Goal: Information Seeking & Learning: Learn about a topic

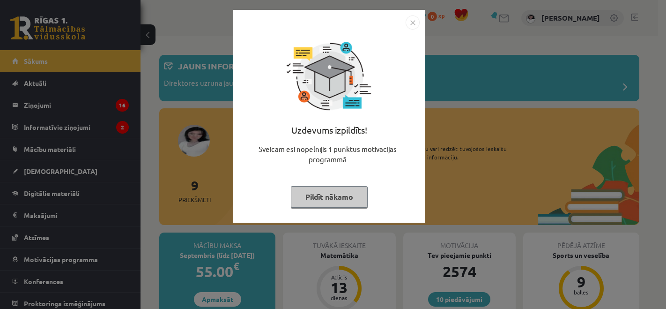
click at [342, 201] on button "Pildīt nākamo" at bounding box center [329, 197] width 77 height 22
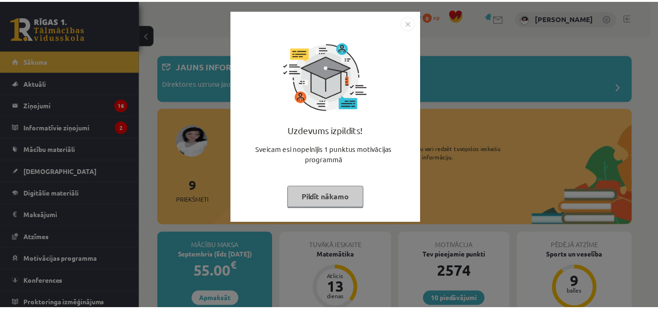
scroll to position [208, 0]
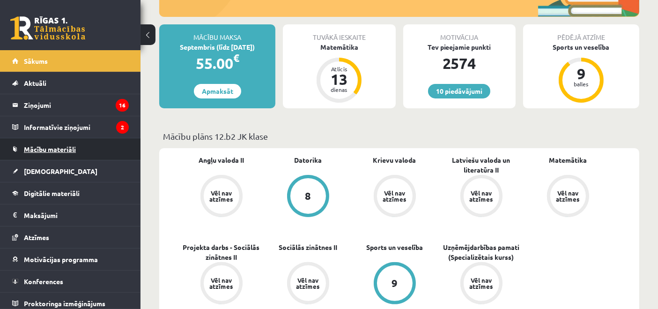
click at [70, 145] on span "Mācību materiāli" at bounding box center [50, 149] width 52 height 8
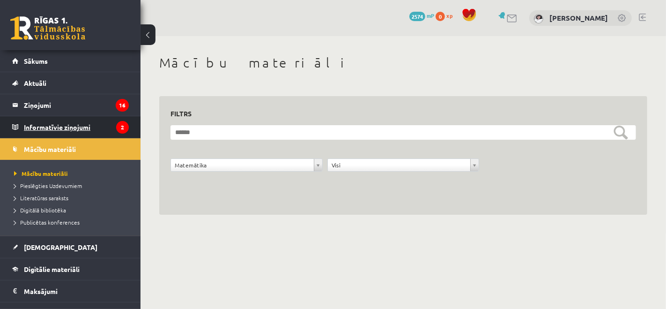
click at [62, 134] on legend "Informatīvie ziņojumi 2" at bounding box center [76, 127] width 105 height 22
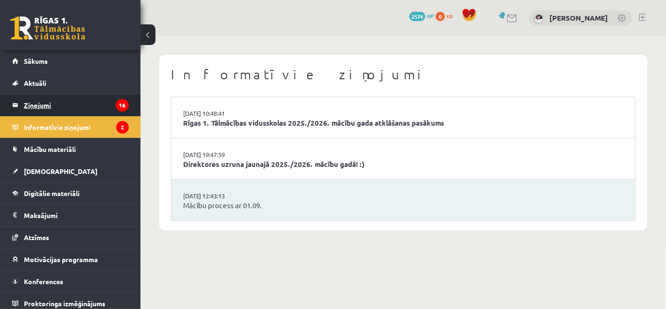
click at [60, 109] on legend "Ziņojumi 16" at bounding box center [76, 105] width 105 height 22
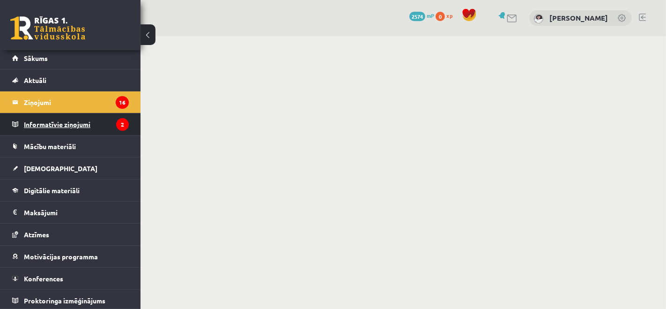
scroll to position [3, 0]
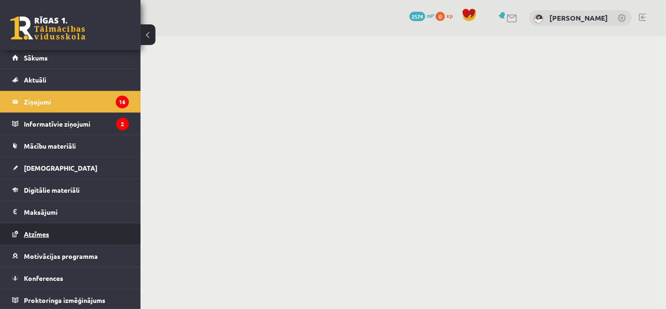
click at [46, 232] on span "Atzīmes" at bounding box center [36, 234] width 25 height 8
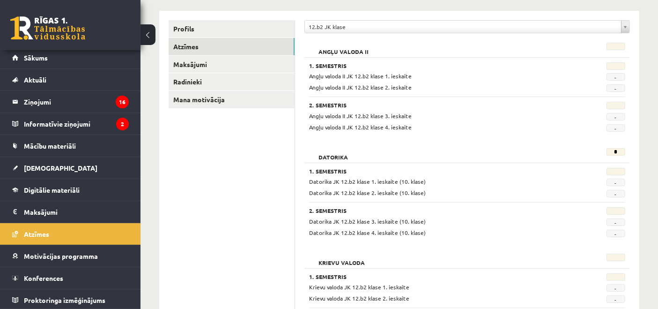
scroll to position [156, 0]
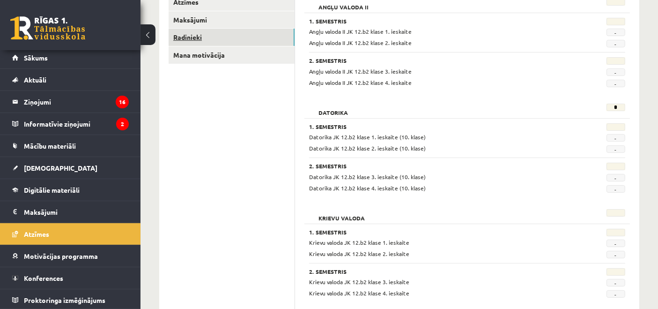
click at [260, 39] on link "Radinieki" at bounding box center [232, 37] width 126 height 17
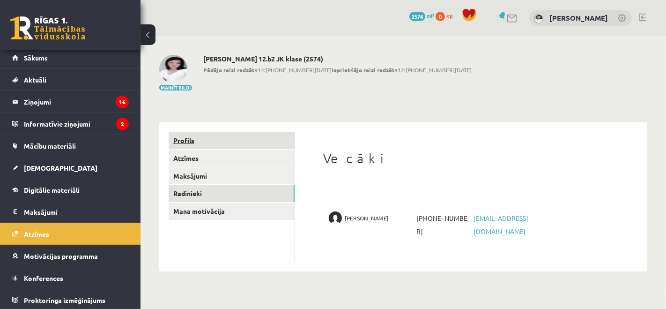
click at [178, 143] on link "Profils" at bounding box center [232, 140] width 126 height 17
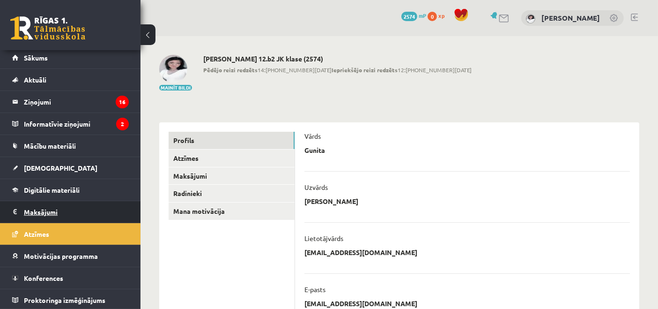
click at [101, 204] on legend "Maksājumi 0" at bounding box center [76, 212] width 105 height 22
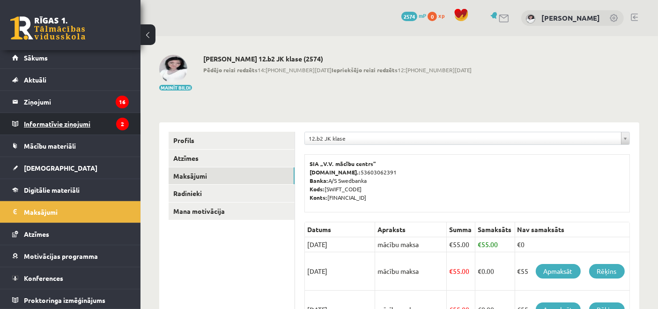
click at [116, 127] on icon "2" at bounding box center [122, 124] width 13 height 13
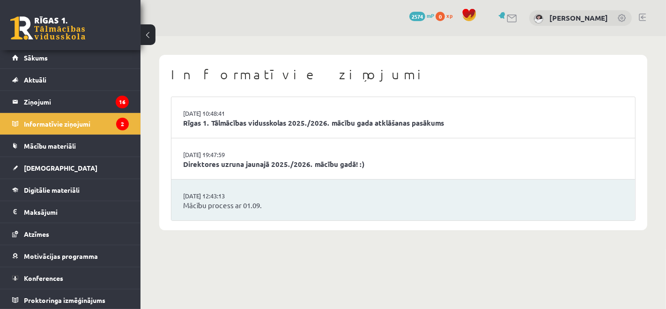
click at [216, 187] on li "29.08.2025 12:43:13 Mācību process ar 01.09." at bounding box center [403, 199] width 464 height 41
click at [229, 168] on link "Direktores uzruna jaunajā 2025./2026. mācību gadā! :)" at bounding box center [403, 164] width 440 height 11
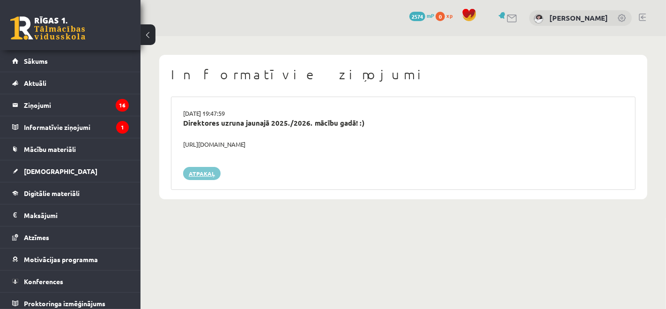
click at [201, 173] on link "Atpakaļ" at bounding box center [201, 173] width 37 height 13
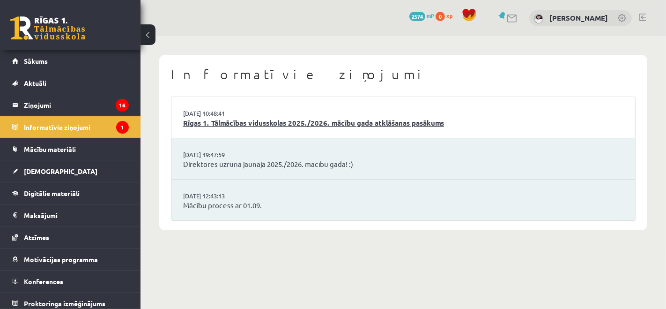
click at [291, 124] on link "Rīgas 1. Tālmācības vidusskolas 2025./2026. mācību gada atklāšanas pasākums" at bounding box center [403, 123] width 440 height 11
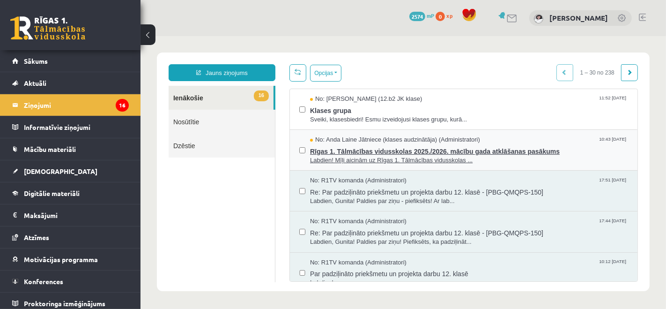
scroll to position [52, 0]
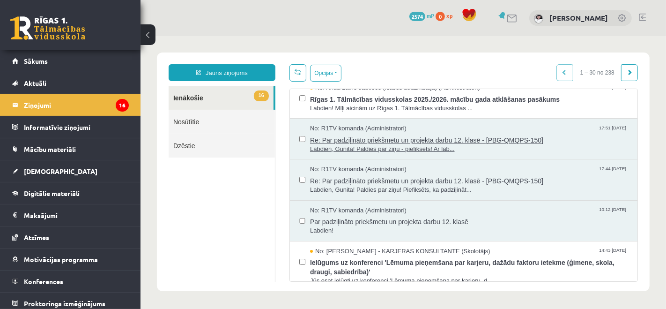
click at [370, 139] on span "Re: Par padziļināto priekšmetu un projekta darbu 12. klasē - [PBG-QMQPS-150]" at bounding box center [469, 139] width 318 height 12
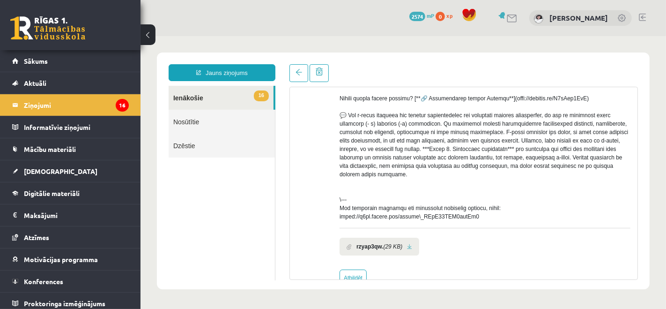
scroll to position [309, 0]
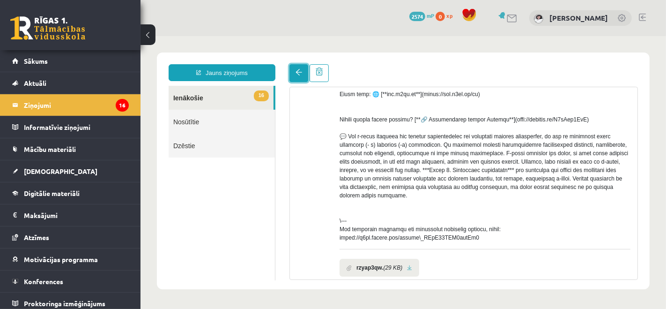
click at [290, 69] on link at bounding box center [298, 73] width 19 height 18
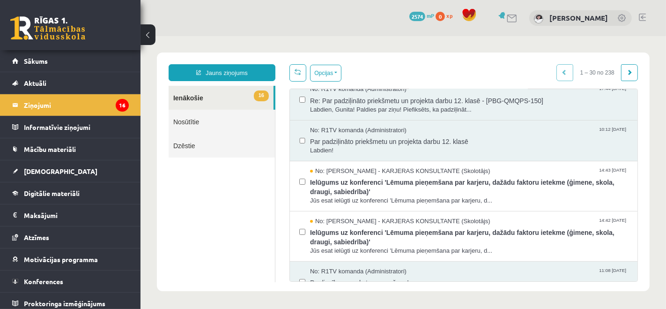
scroll to position [156, 0]
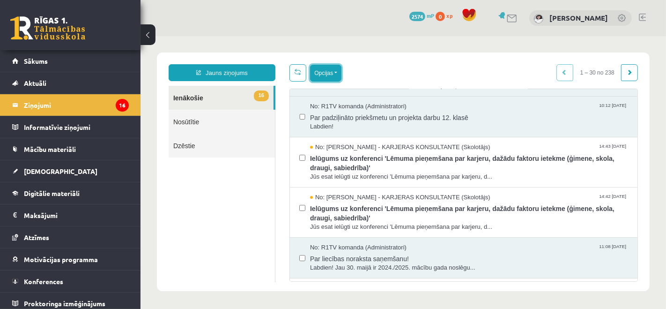
click at [325, 71] on button "Opcijas" at bounding box center [325, 72] width 31 height 17
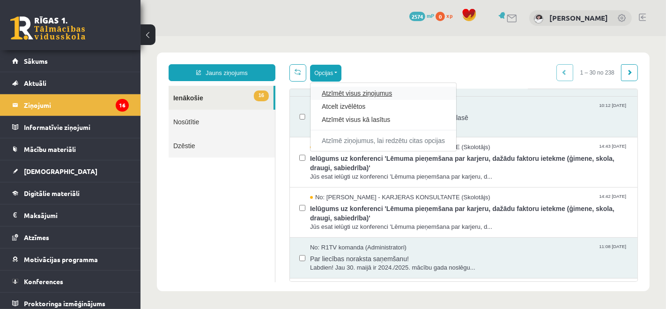
click at [344, 94] on link "Atzīmēt visus ziņojumus" at bounding box center [382, 92] width 123 height 9
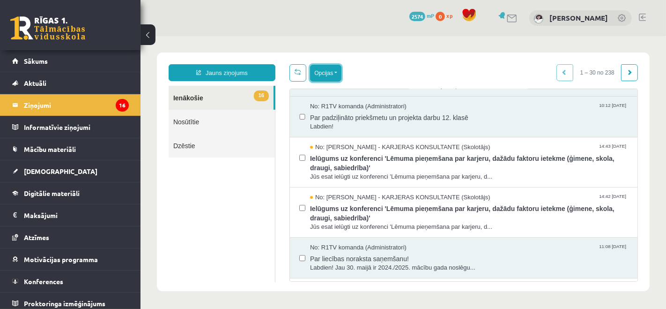
click at [327, 78] on button "Opcijas" at bounding box center [325, 72] width 31 height 17
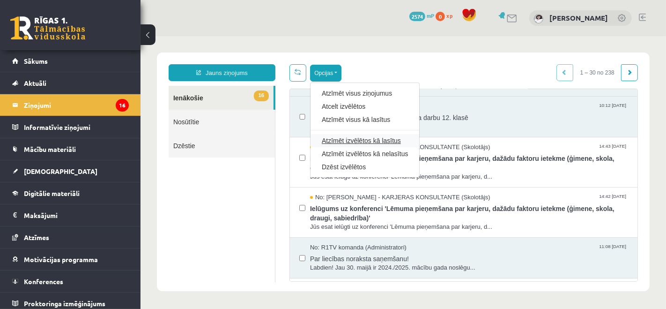
click at [358, 143] on link "Atzīmēt izvēlētos kā lasītus" at bounding box center [364, 139] width 86 height 9
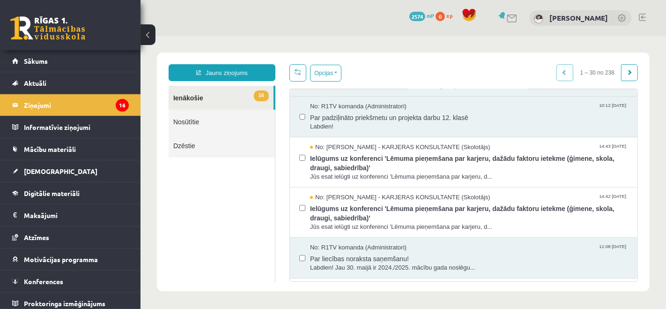
click at [241, 180] on ul "16 Ienākošie Nosūtītie Dzēstie" at bounding box center [221, 183] width 107 height 196
click at [327, 75] on button "Opcijas" at bounding box center [325, 72] width 31 height 17
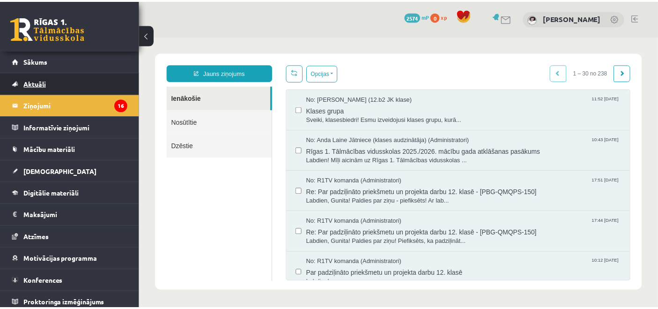
scroll to position [0, 0]
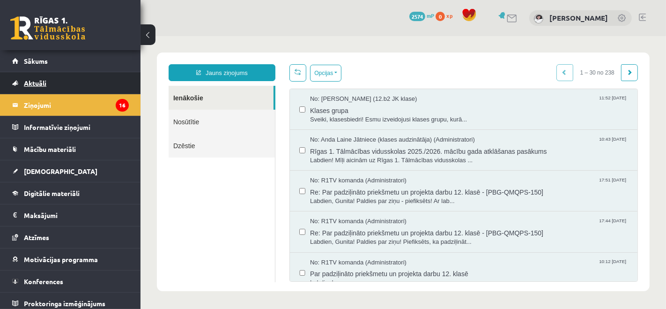
click at [105, 81] on link "Aktuāli" at bounding box center [70, 83] width 117 height 22
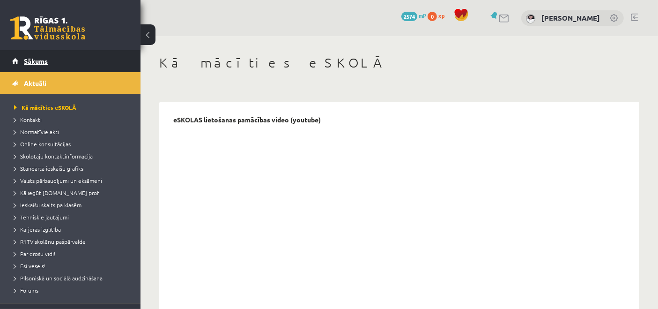
click at [75, 58] on link "Sākums" at bounding box center [70, 61] width 117 height 22
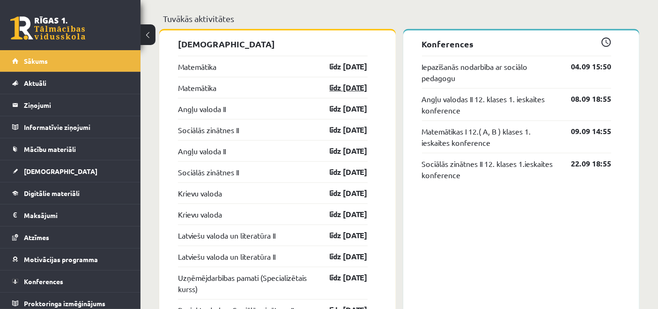
scroll to position [697, 0]
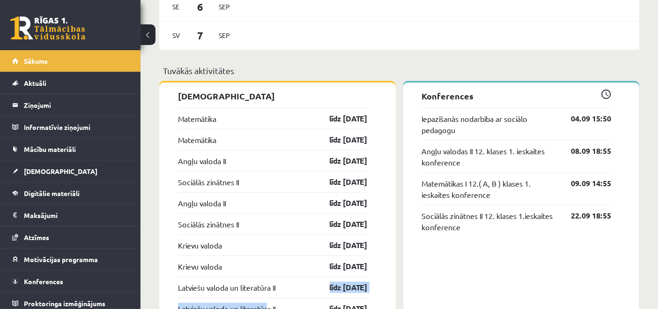
click at [277, 75] on p "Tuvākās aktivitātes" at bounding box center [399, 70] width 473 height 13
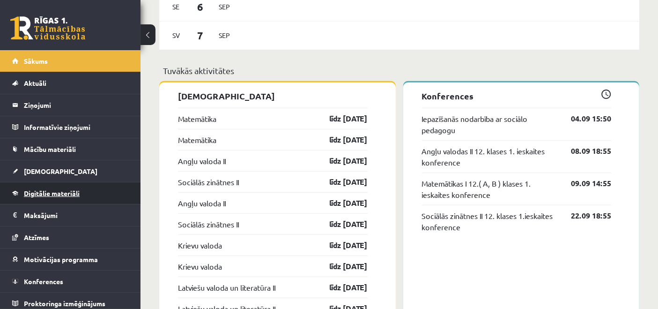
click at [84, 189] on link "Digitālie materiāli" at bounding box center [70, 193] width 117 height 22
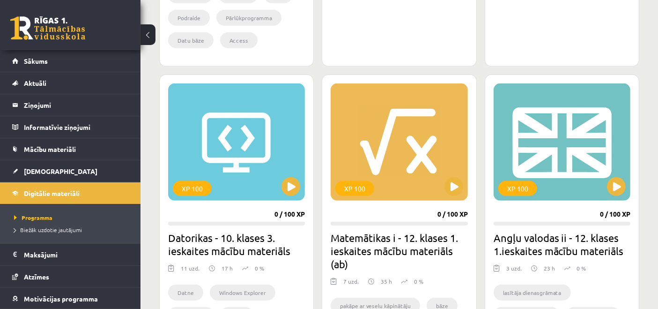
scroll to position [576, 0]
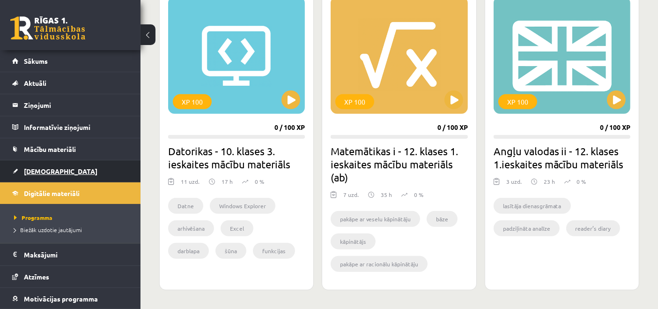
click at [47, 167] on span "[DEMOGRAPHIC_DATA]" at bounding box center [61, 171] width 74 height 8
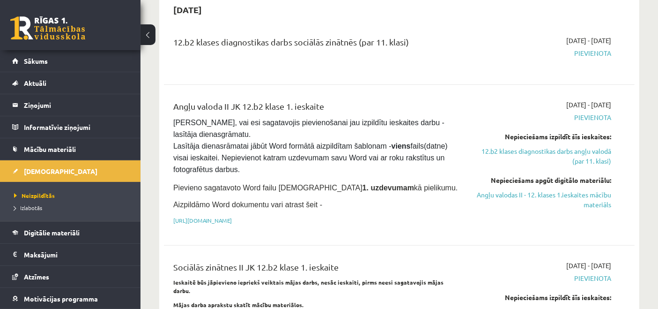
scroll to position [728, 0]
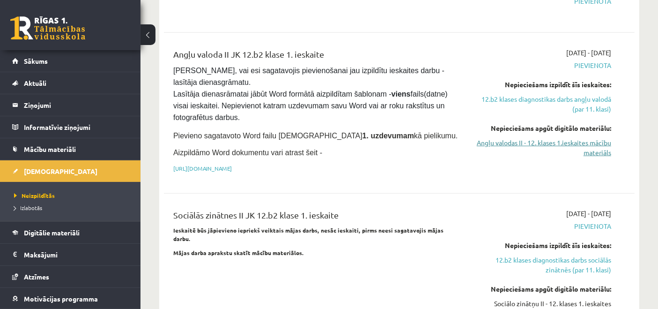
click at [492, 138] on link "Angļu valodas II - 12. klases 1.ieskaites mācību materiāls" at bounding box center [543, 148] width 137 height 20
click at [232, 164] on link "[URL][DOMAIN_NAME]" at bounding box center [202, 167] width 59 height 7
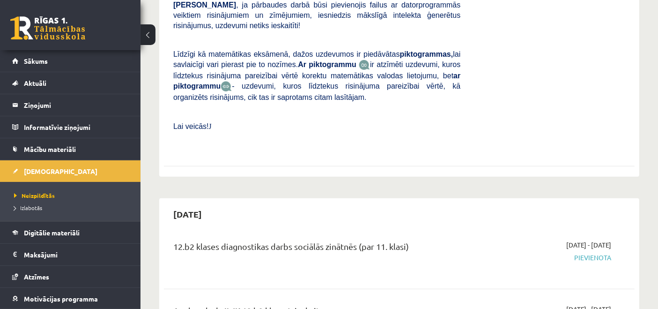
scroll to position [468, 0]
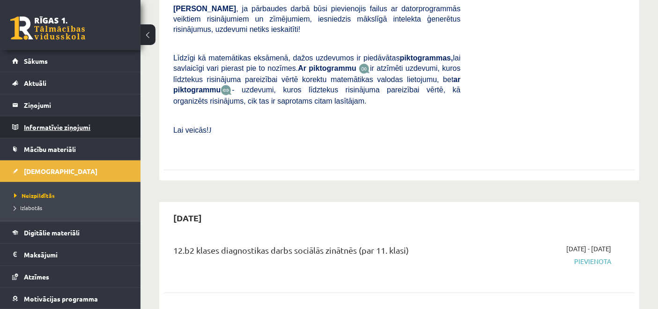
click at [107, 137] on legend "Informatīvie ziņojumi 0" at bounding box center [76, 127] width 105 height 22
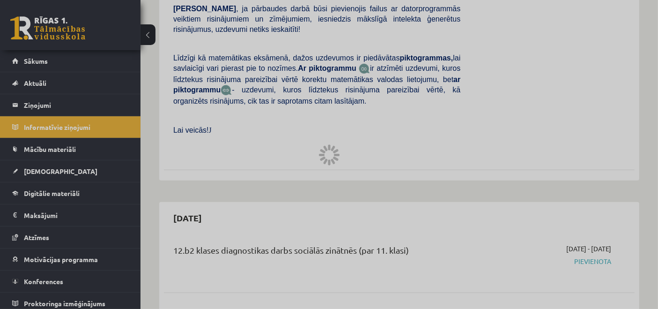
click at [107, 146] on div at bounding box center [329, 154] width 658 height 309
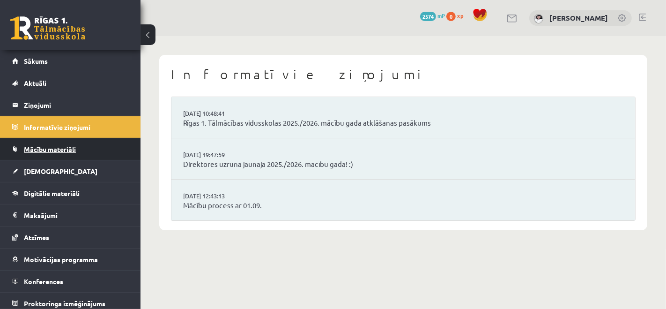
click at [82, 146] on link "Mācību materiāli" at bounding box center [70, 149] width 117 height 22
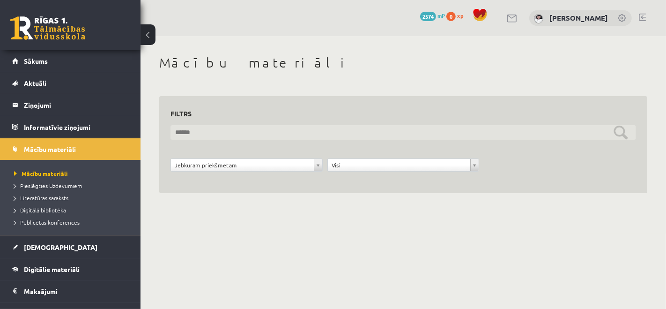
click at [256, 134] on input "text" at bounding box center [404, 132] width 466 height 15
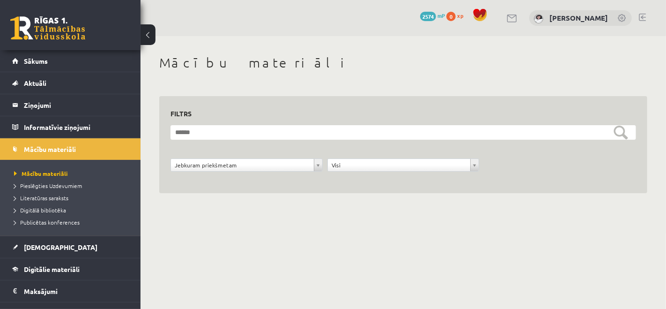
click at [272, 178] on div "**********" at bounding box center [403, 169] width 470 height 23
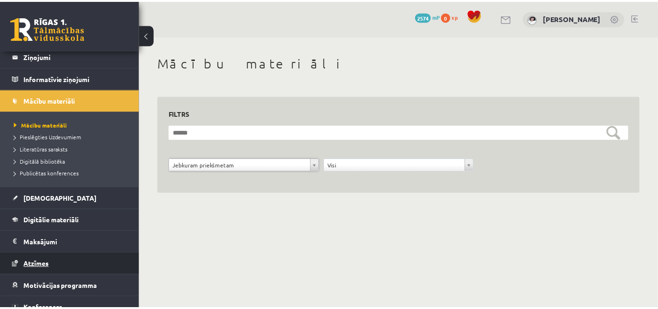
scroll to position [79, 0]
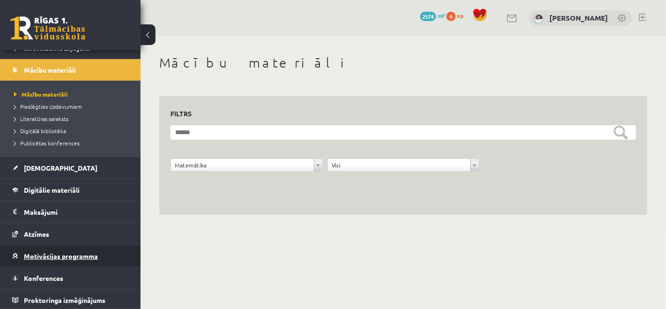
click at [52, 256] on span "Motivācijas programma" at bounding box center [61, 256] width 74 height 8
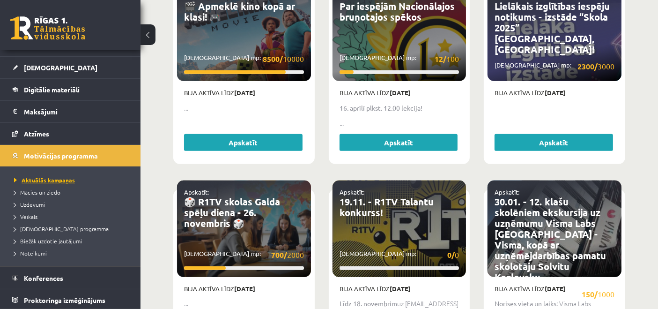
scroll to position [520, 0]
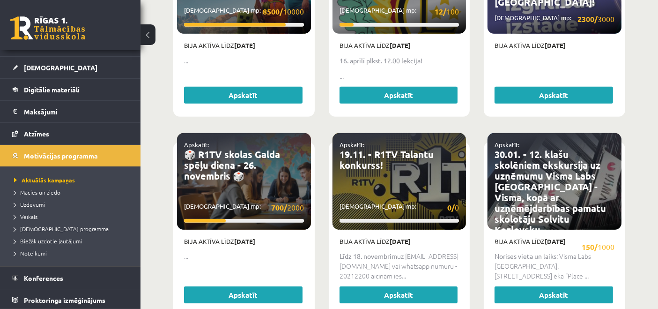
click at [122, 152] on li "Motivācijas programma Aktuālās kampaņas Mācies un ziedo Uzdevumi Veikals Ieteik…" at bounding box center [70, 205] width 141 height 122
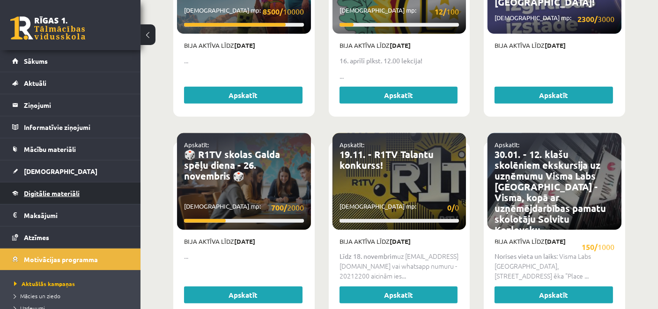
click at [94, 191] on link "Digitālie materiāli" at bounding box center [70, 193] width 117 height 22
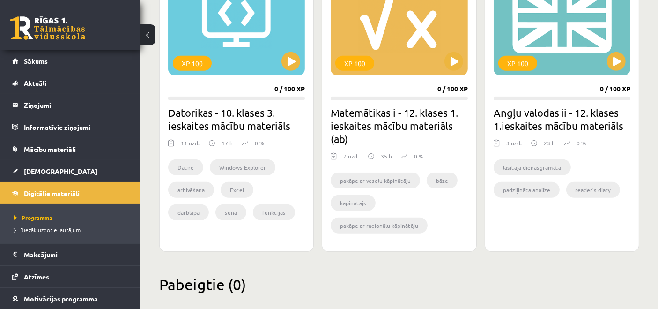
scroll to position [628, 0]
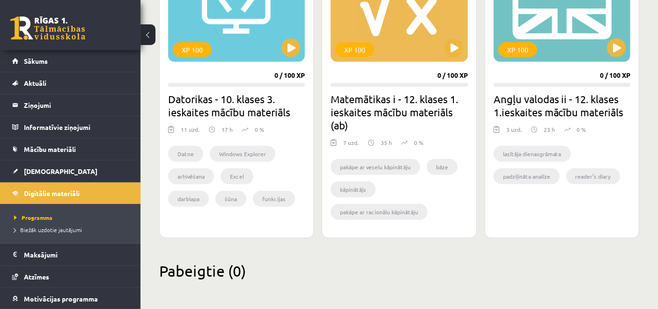
drag, startPoint x: 561, startPoint y: 192, endPoint x: 562, endPoint y: 147, distance: 45.4
drag, startPoint x: 562, startPoint y: 147, endPoint x: 582, endPoint y: 247, distance: 102.3
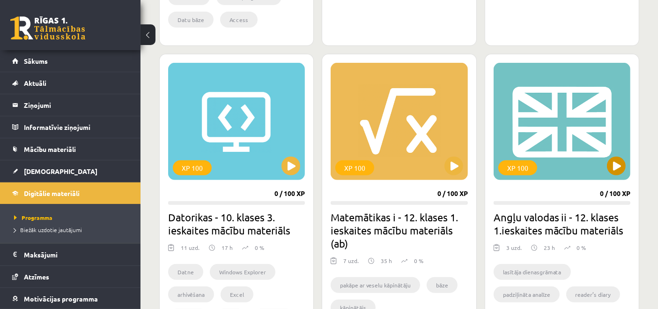
scroll to position [576, 0]
